Goal: Task Accomplishment & Management: Manage account settings

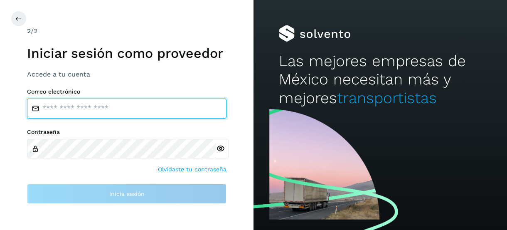
type input "**********"
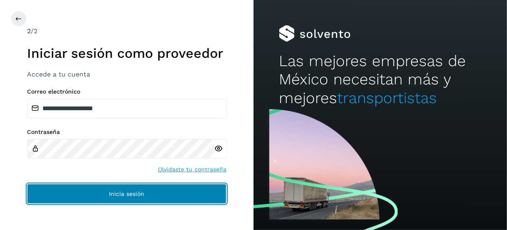
click at [103, 193] on button "Inicia sesión" at bounding box center [126, 194] width 199 height 20
click at [126, 189] on button "Inicia sesión" at bounding box center [126, 194] width 199 height 20
click at [124, 188] on button "Inicia sesión" at bounding box center [126, 194] width 199 height 20
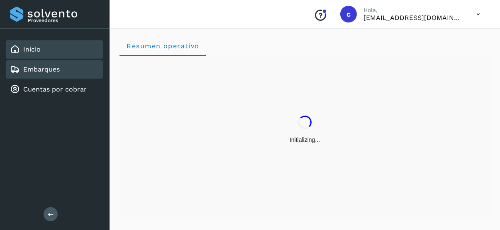
click at [42, 65] on link "Embarques" at bounding box center [41, 69] width 37 height 8
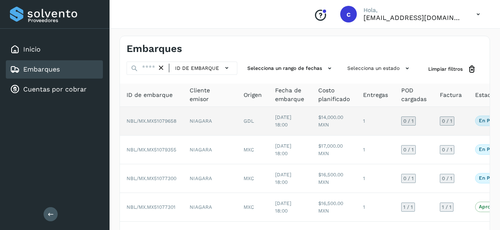
click at [469, 119] on td "En proceso Verifica el estado de la factura o entregas asociadas a este embarque" at bounding box center [499, 121] width 60 height 29
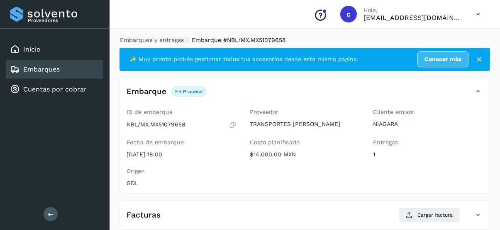
scroll to position [83, 0]
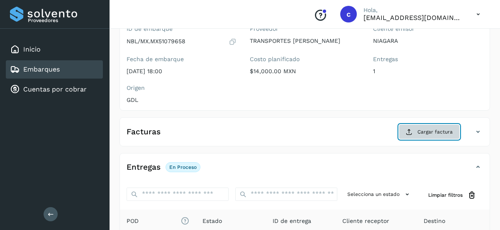
click at [433, 131] on span "Cargar factura" at bounding box center [435, 131] width 35 height 7
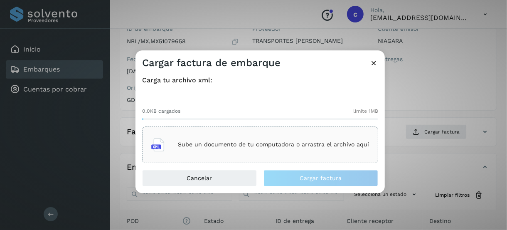
click at [204, 147] on p "Sube un documento de tu computadora o arrastra el archivo aquí" at bounding box center [273, 144] width 191 height 7
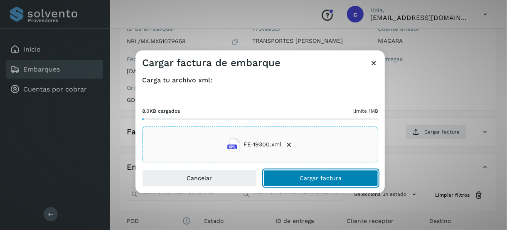
click at [290, 175] on button "Cargar factura" at bounding box center [320, 177] width 115 height 17
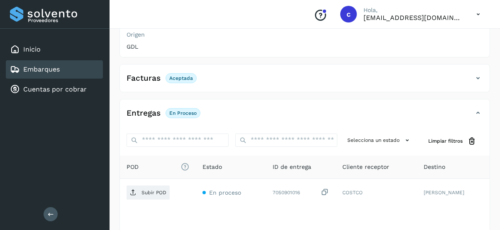
scroll to position [125, 0]
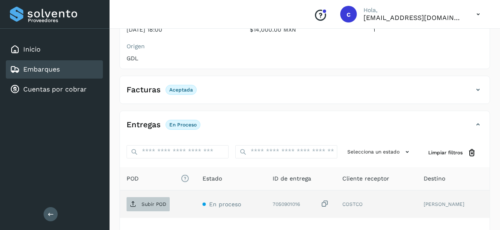
click at [153, 201] on p "Subir POD" at bounding box center [154, 204] width 25 height 6
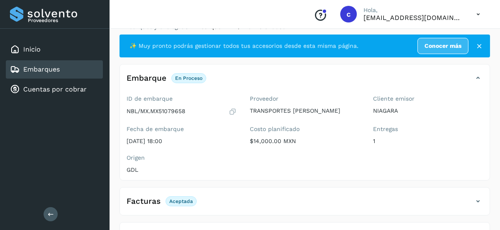
scroll to position [0, 0]
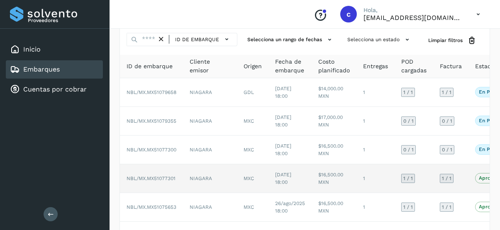
scroll to position [42, 0]
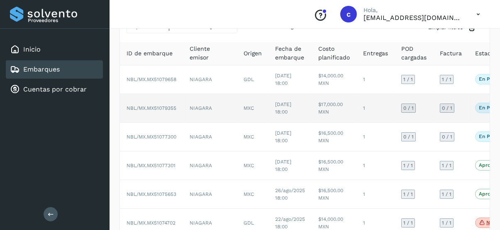
click at [162, 108] on span "NBL/MX.MX51079355" at bounding box center [152, 108] width 50 height 6
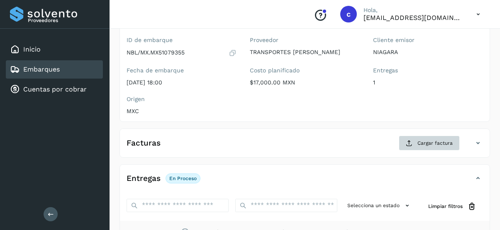
scroll to position [83, 0]
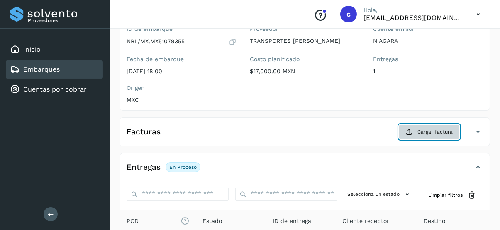
click at [421, 130] on span "Cargar factura" at bounding box center [435, 131] width 35 height 7
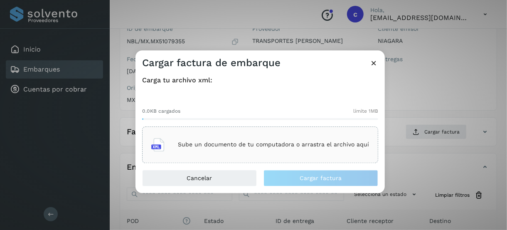
click at [189, 141] on p "Sube un documento de tu computadora o arrastra el archivo aquí" at bounding box center [273, 144] width 191 height 7
click at [370, 60] on icon at bounding box center [373, 63] width 9 height 9
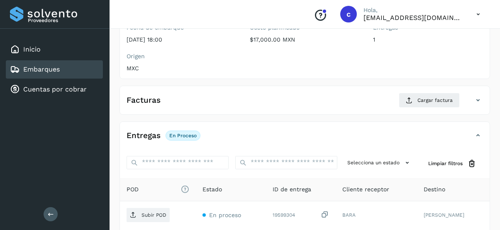
scroll to position [125, 0]
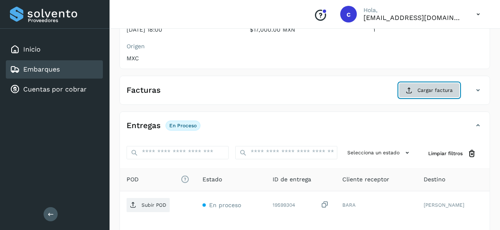
click at [425, 88] on span "Cargar factura" at bounding box center [435, 89] width 35 height 7
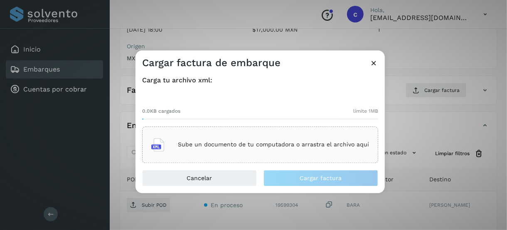
click at [211, 143] on p "Sube un documento de tu computadora o arrastra el archivo aquí" at bounding box center [273, 144] width 191 height 7
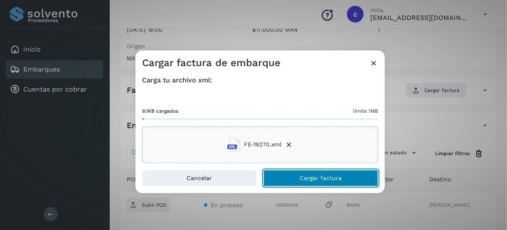
click at [335, 179] on span "Cargar factura" at bounding box center [321, 178] width 42 height 6
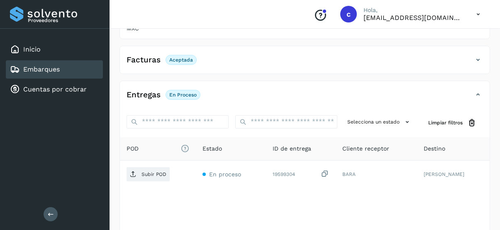
scroll to position [166, 0]
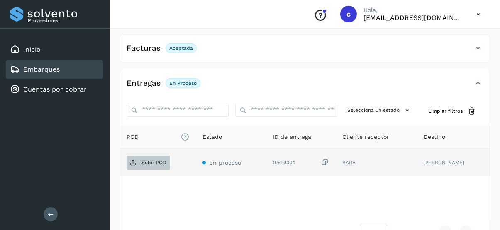
click at [153, 159] on p "Subir POD" at bounding box center [154, 162] width 25 height 6
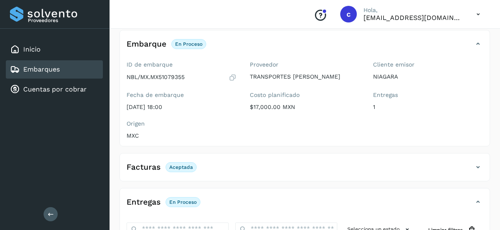
scroll to position [125, 0]
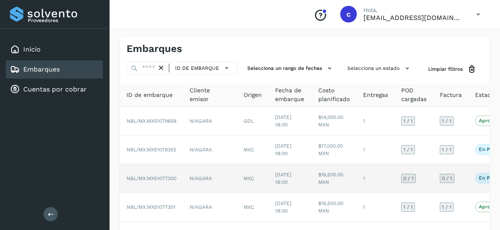
click at [479, 178] on p "En proceso" at bounding box center [492, 178] width 27 height 6
click at [479, 175] on p "En proceso" at bounding box center [492, 178] width 27 height 6
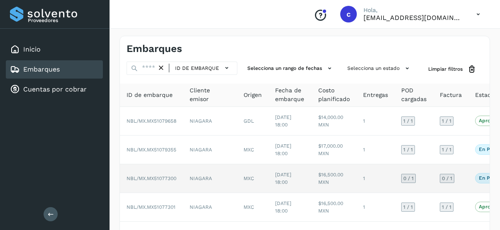
click at [369, 177] on td "1" at bounding box center [376, 178] width 38 height 29
click at [479, 178] on p "En proceso" at bounding box center [492, 178] width 27 height 6
click at [166, 177] on span "NBL/MX.MX51077300" at bounding box center [152, 178] width 50 height 6
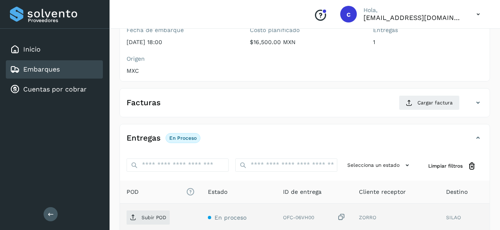
scroll to position [125, 0]
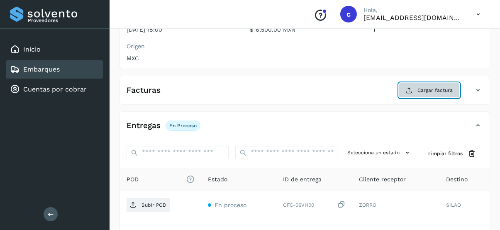
click at [421, 88] on span "Cargar factura" at bounding box center [435, 89] width 35 height 7
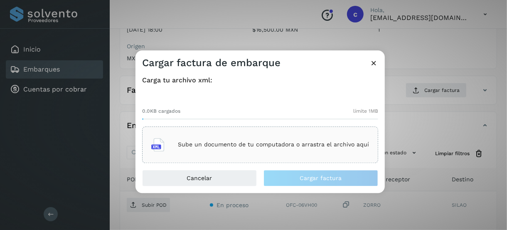
click at [204, 144] on p "Sube un documento de tu computadora o arrastra el archivo aquí" at bounding box center [273, 144] width 191 height 7
click at [242, 144] on p "Sube un documento de tu computadora o arrastra el archivo aquí" at bounding box center [273, 144] width 191 height 7
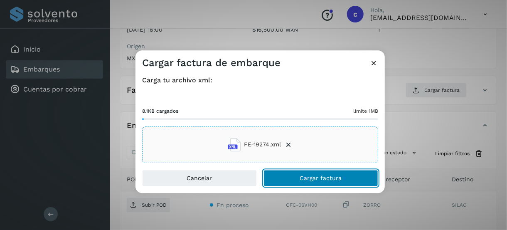
click at [313, 177] on span "Cargar factura" at bounding box center [321, 178] width 42 height 6
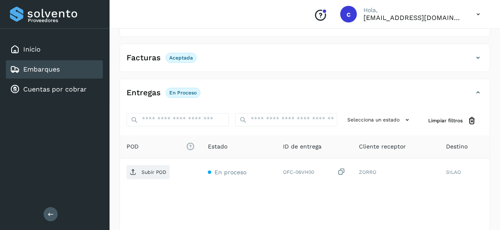
scroll to position [192, 0]
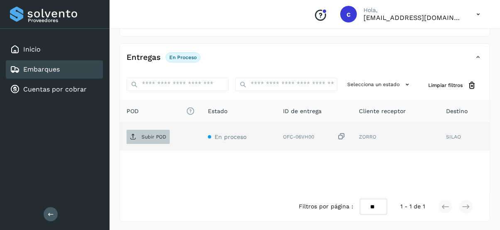
click at [154, 127] on td "Subir POD" at bounding box center [160, 136] width 81 height 27
click at [154, 130] on span "Subir POD" at bounding box center [148, 136] width 43 height 13
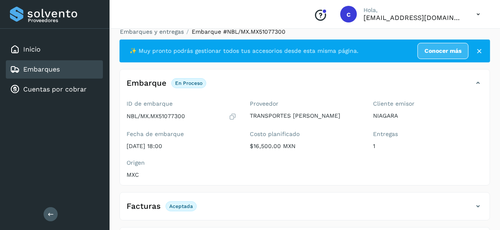
scroll to position [0, 0]
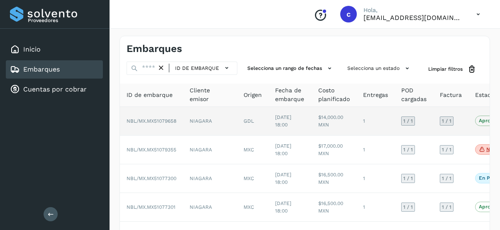
click at [479, 121] on p "Aprobado" at bounding box center [491, 120] width 24 height 6
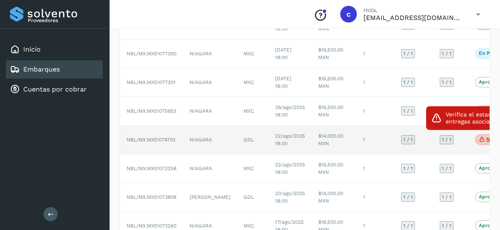
scroll to position [42, 0]
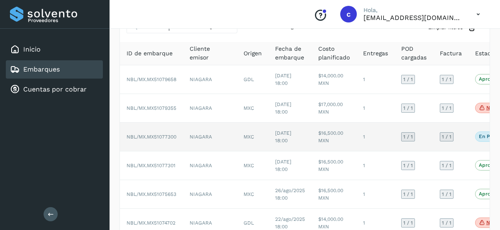
click at [479, 137] on p "En proceso" at bounding box center [492, 136] width 27 height 6
